Goal: Task Accomplishment & Management: Complete application form

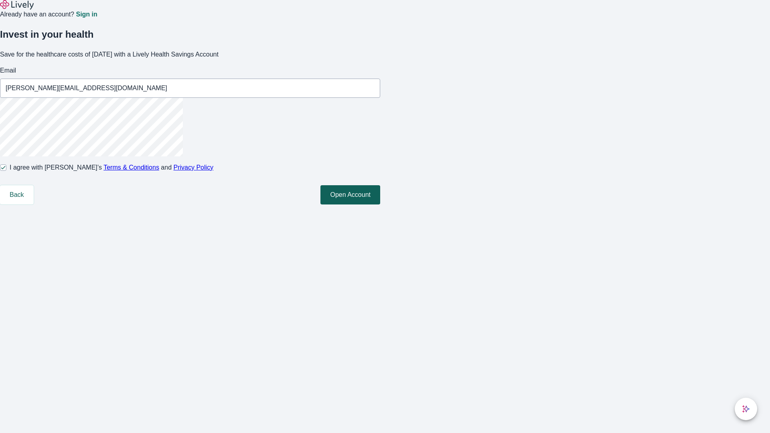
click at [380, 205] on button "Open Account" at bounding box center [351, 194] width 60 height 19
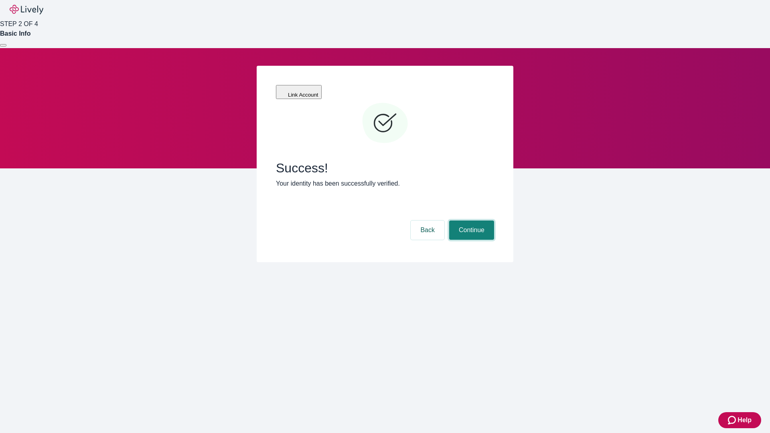
click at [471, 221] on button "Continue" at bounding box center [471, 230] width 45 height 19
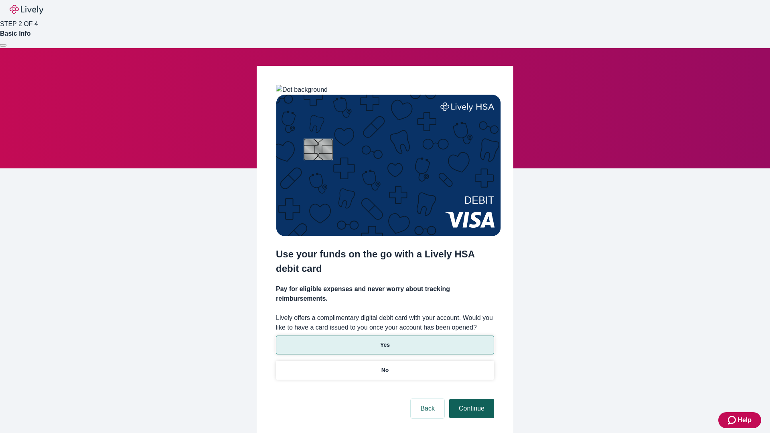
click at [385, 341] on p "Yes" at bounding box center [385, 345] width 10 height 8
click at [471, 399] on button "Continue" at bounding box center [471, 408] width 45 height 19
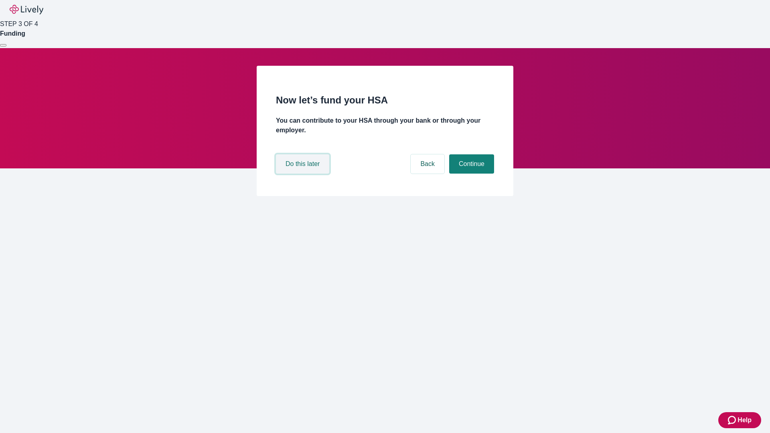
click at [304, 174] on button "Do this later" at bounding box center [302, 163] width 53 height 19
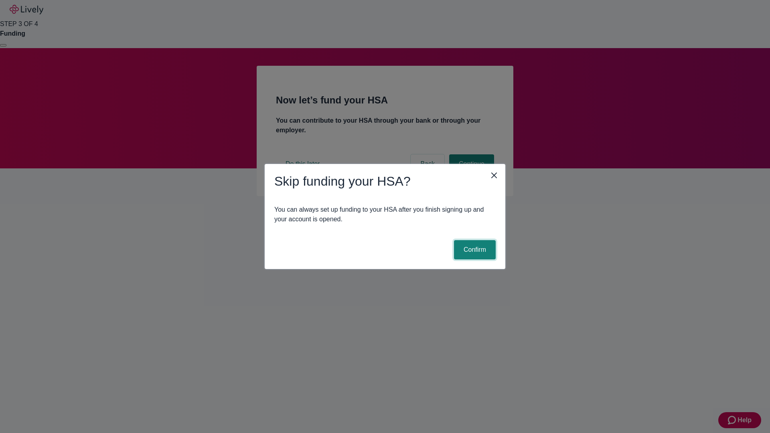
click at [474, 250] on button "Confirm" at bounding box center [475, 249] width 42 height 19
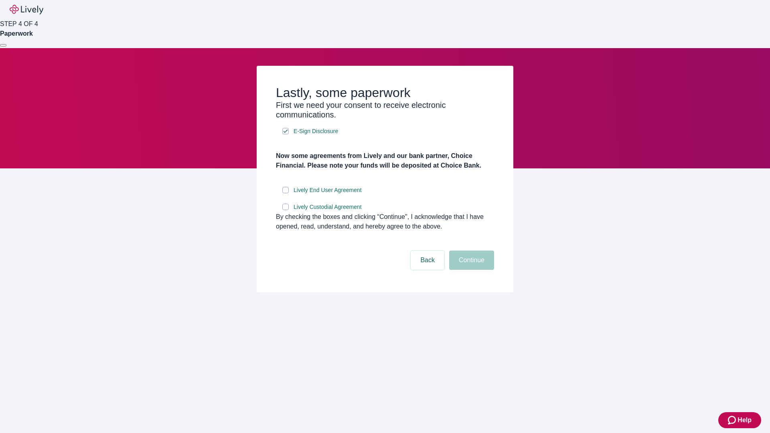
click at [286, 193] on input "Lively End User Agreement" at bounding box center [285, 190] width 6 height 6
checkbox input "true"
click at [286, 210] on input "Lively Custodial Agreement" at bounding box center [285, 207] width 6 height 6
checkbox input "true"
click at [471, 270] on button "Continue" at bounding box center [471, 260] width 45 height 19
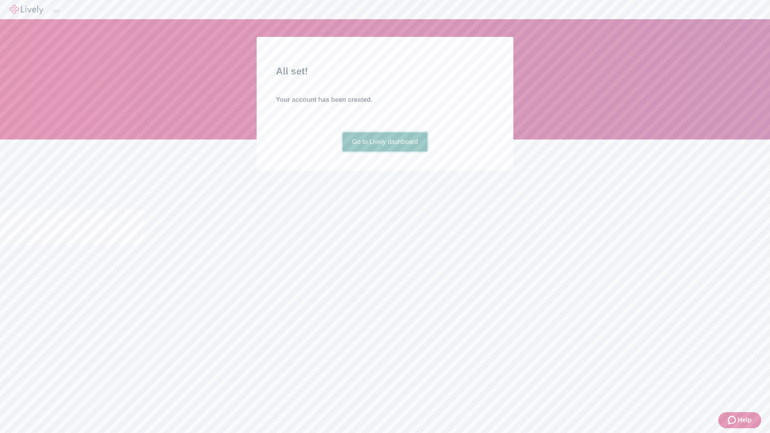
click at [385, 152] on link "Go to Lively dashboard" at bounding box center [385, 141] width 85 height 19
